Goal: Task Accomplishment & Management: Manage account settings

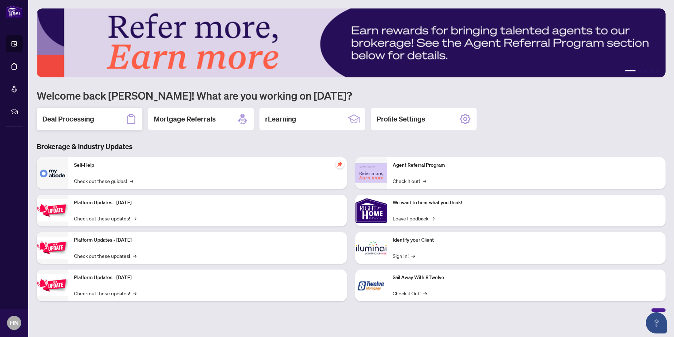
click at [71, 116] on h2 "Deal Processing" at bounding box center [68, 119] width 52 height 10
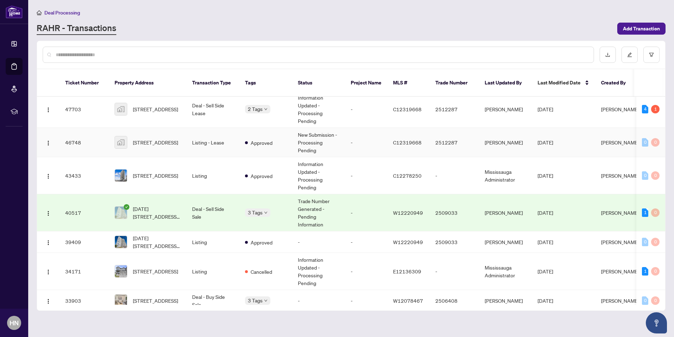
scroll to position [71, 0]
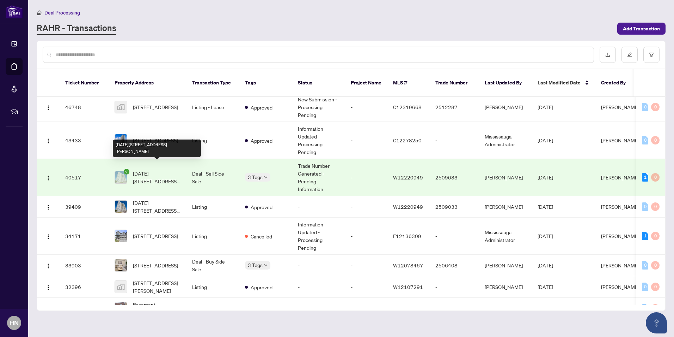
click at [154, 169] on span "[DATE][STREET_ADDRESS][PERSON_NAME]" at bounding box center [157, 177] width 48 height 16
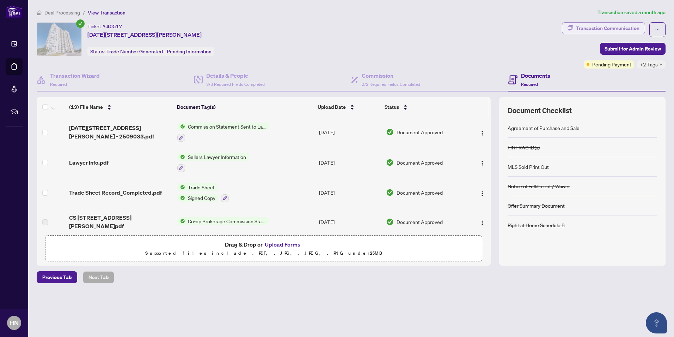
click at [589, 31] on div "Transaction Communication" at bounding box center [607, 28] width 63 height 11
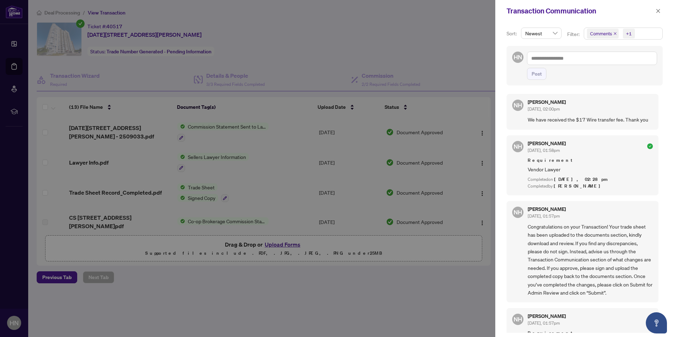
click at [471, 33] on div at bounding box center [337, 168] width 674 height 337
click at [658, 11] on icon "close" at bounding box center [658, 10] width 5 height 5
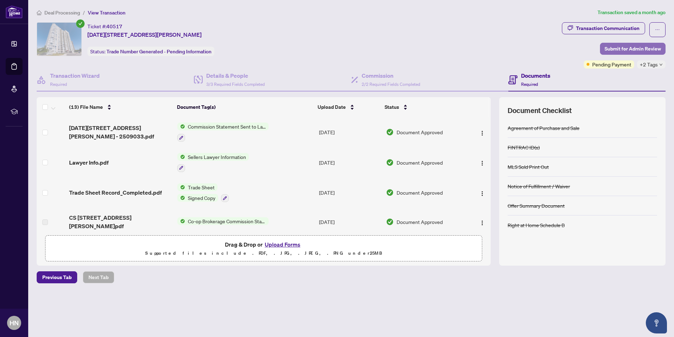
click at [616, 50] on span "Submit for Admin Review" at bounding box center [633, 48] width 56 height 11
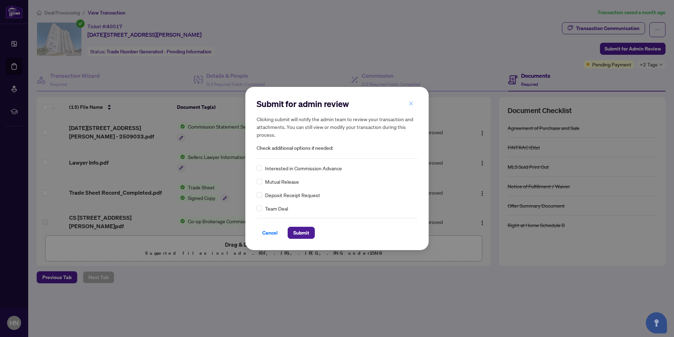
click at [412, 104] on icon "close" at bounding box center [411, 103] width 5 height 5
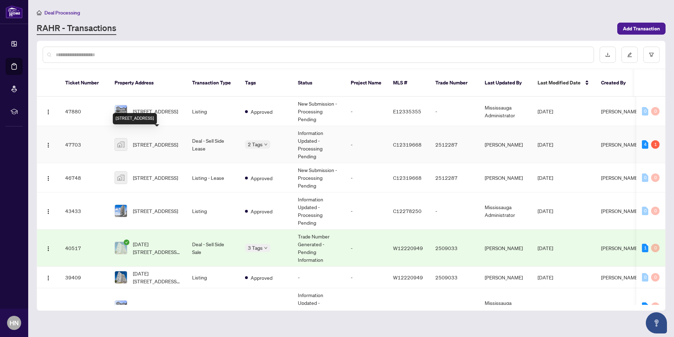
click at [153, 140] on span "[STREET_ADDRESS]" at bounding box center [155, 144] width 45 height 8
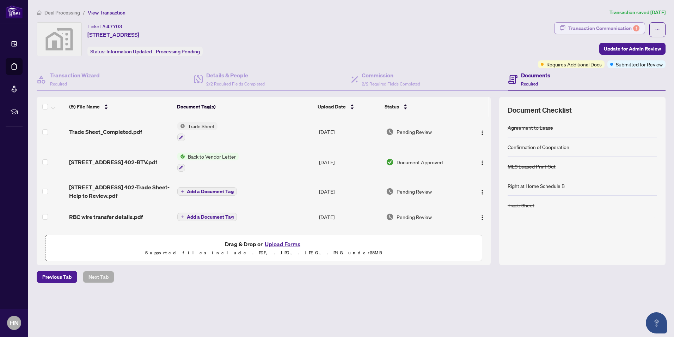
click at [619, 29] on div "Transaction Communication 1" at bounding box center [604, 28] width 71 height 11
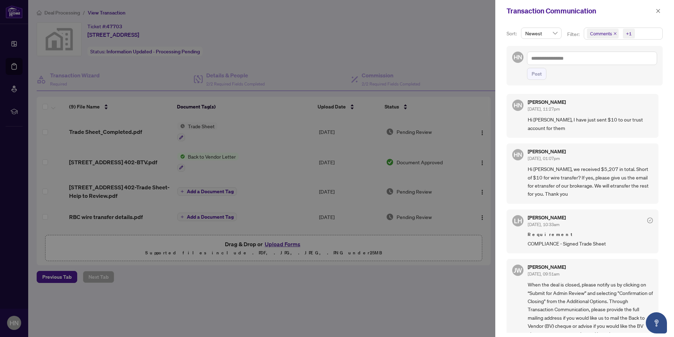
click at [453, 43] on div at bounding box center [337, 168] width 674 height 337
click at [658, 12] on icon "close" at bounding box center [658, 10] width 5 height 5
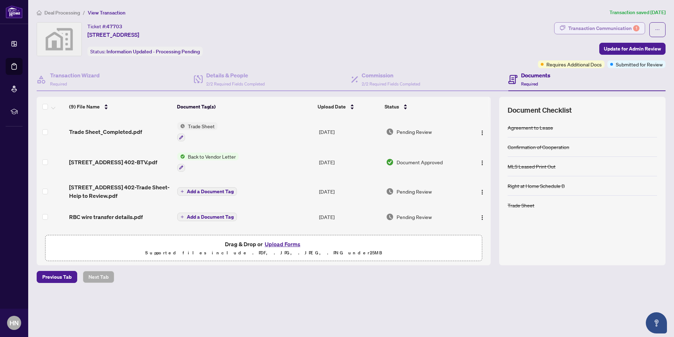
click at [584, 28] on div "Transaction Communication 1" at bounding box center [604, 28] width 71 height 11
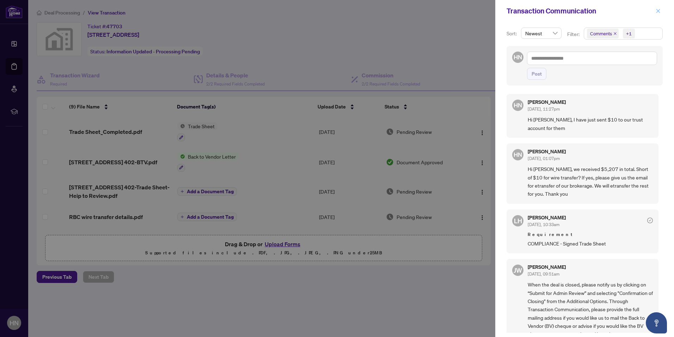
click at [657, 10] on icon "close" at bounding box center [658, 10] width 5 height 5
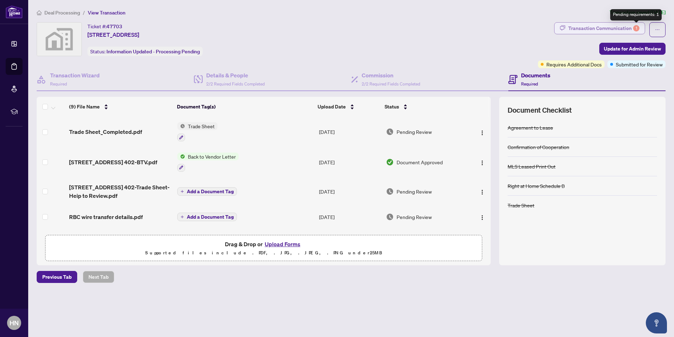
click at [638, 26] on div "1" at bounding box center [637, 28] width 6 height 6
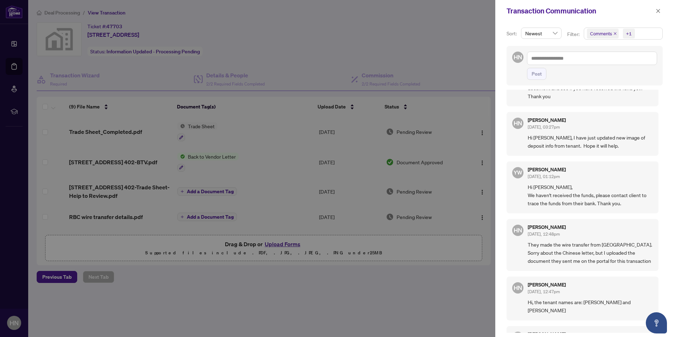
scroll to position [883, 0]
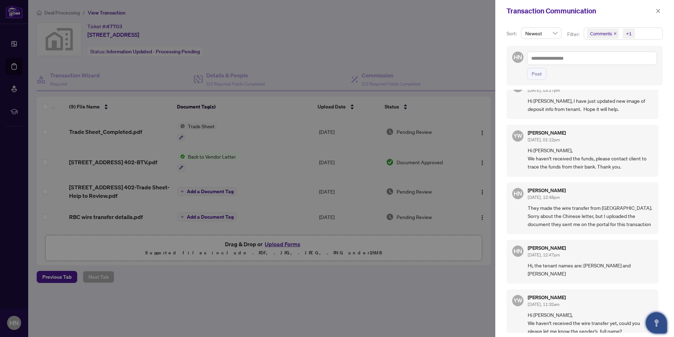
click at [655, 321] on icon "Open asap" at bounding box center [657, 322] width 9 height 9
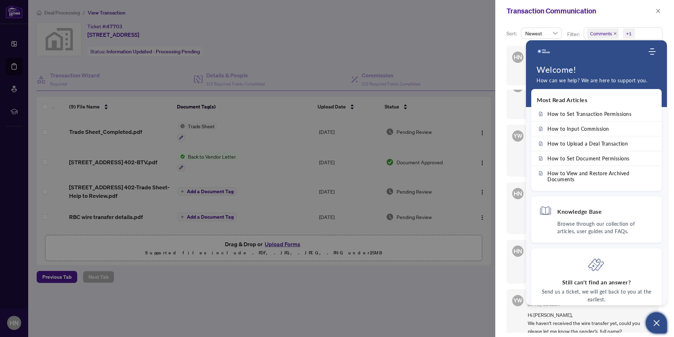
click at [502, 237] on div "Sort: Newest Filter: Comments +1 HN Post [PERSON_NAME] [DATE], 11:27pm Hi [PERS…" at bounding box center [585, 179] width 179 height 315
click at [631, 19] on div "Transaction Communication" at bounding box center [585, 11] width 179 height 22
click at [654, 55] on div "Home Knowledge Base Submit Ticket" at bounding box center [596, 51] width 141 height 14
click at [653, 52] on icon "Modules Menu" at bounding box center [652, 51] width 7 height 7
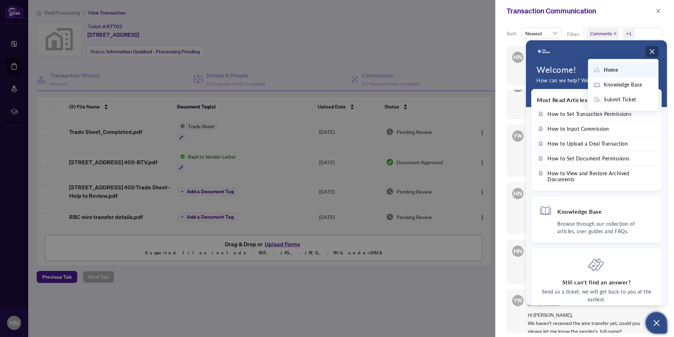
click at [653, 52] on use "Modules Menu" at bounding box center [652, 51] width 5 height 5
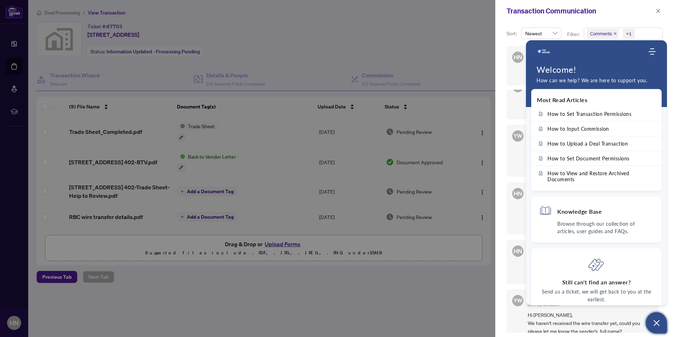
click at [657, 325] on icon "Open asap" at bounding box center [657, 322] width 9 height 9
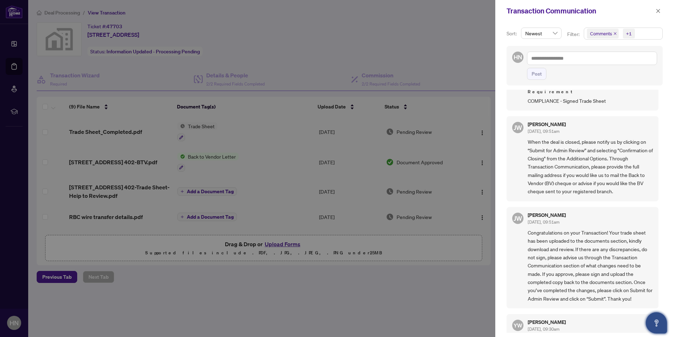
scroll to position [0, 0]
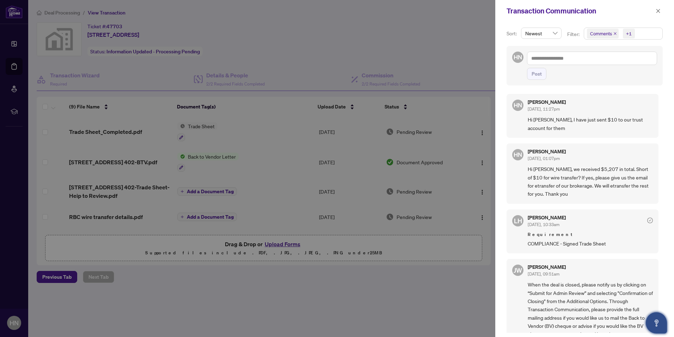
click at [600, 74] on div "Post" at bounding box center [592, 74] width 130 height 12
click at [660, 11] on icon "close" at bounding box center [658, 10] width 5 height 5
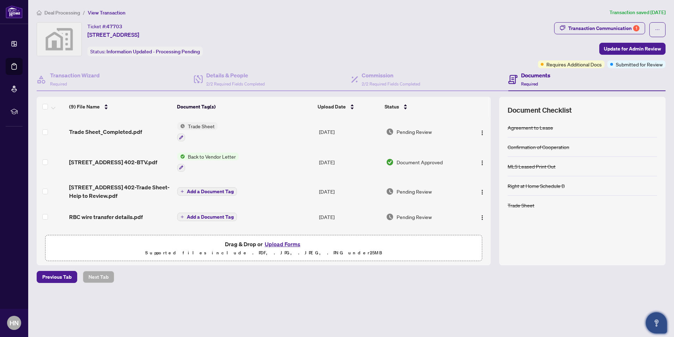
click at [504, 60] on div "Ticket #: 47703 [STREET_ADDRESS] Status: Information Updated - Processing Pendi…" at bounding box center [286, 45] width 502 height 46
